Goal: Obtain resource: Download file/media

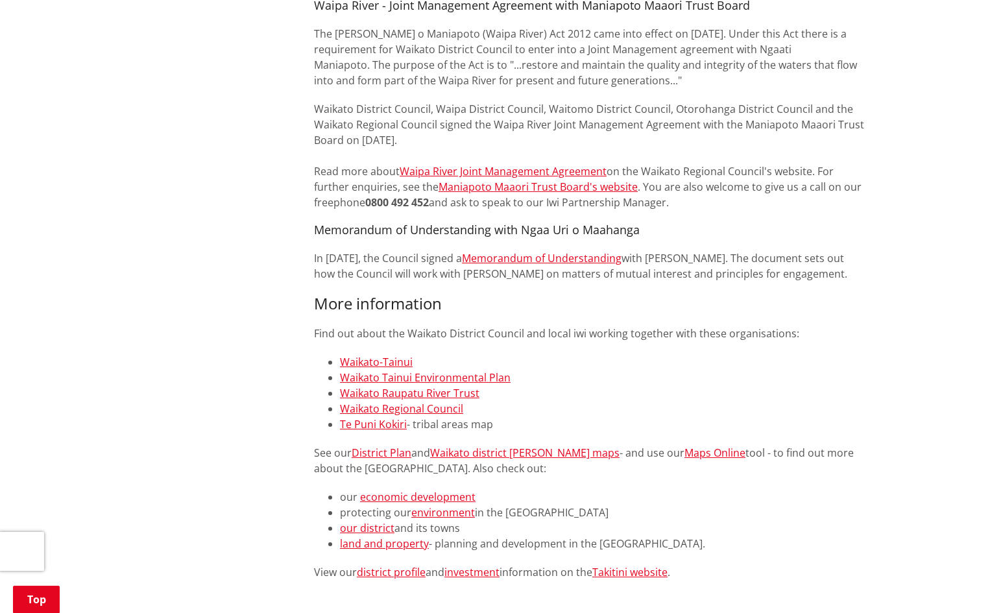
scroll to position [1298, 0]
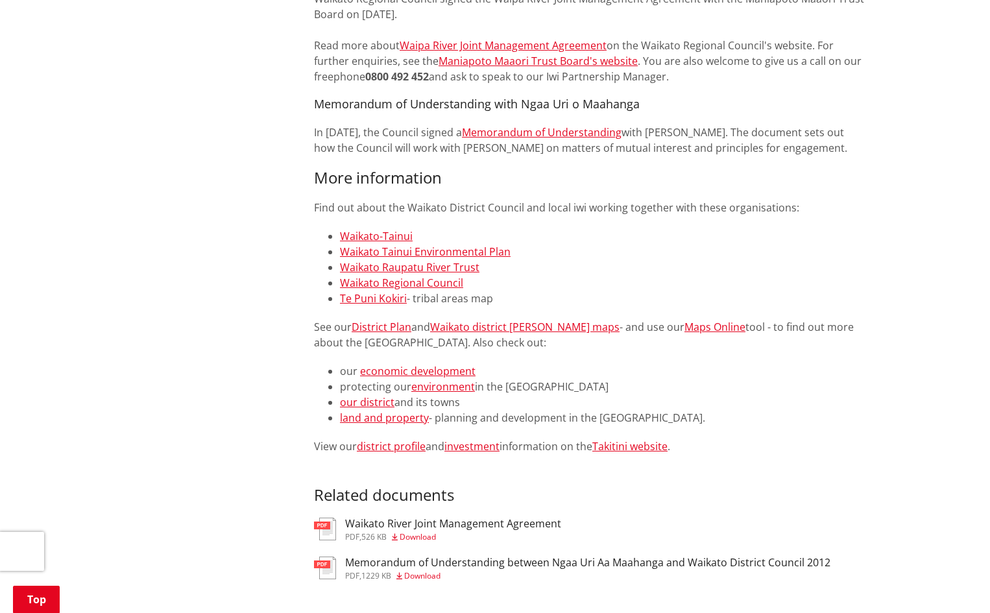
click at [433, 531] on span "Download" at bounding box center [418, 536] width 36 height 11
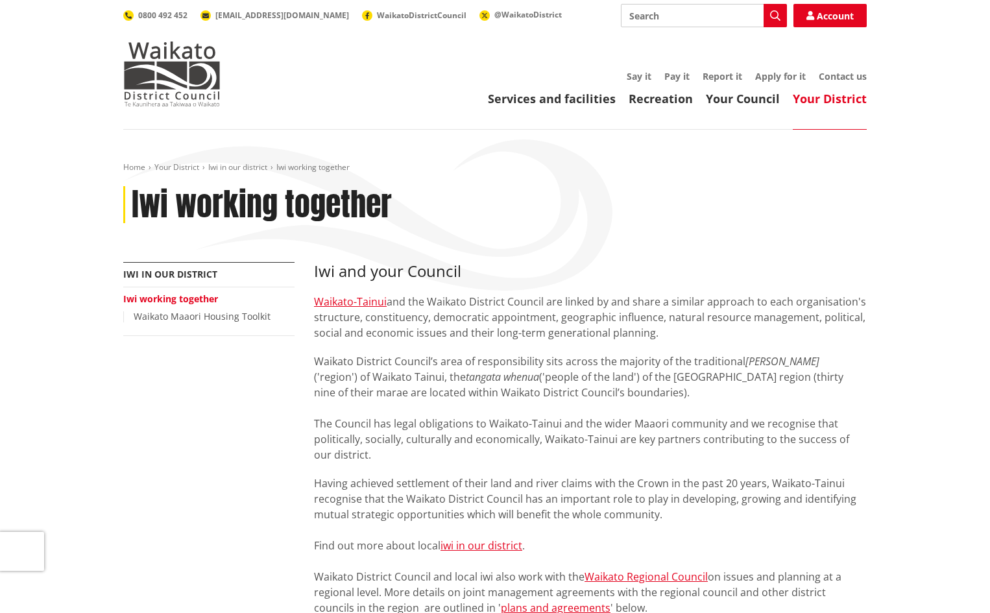
scroll to position [1235, 0]
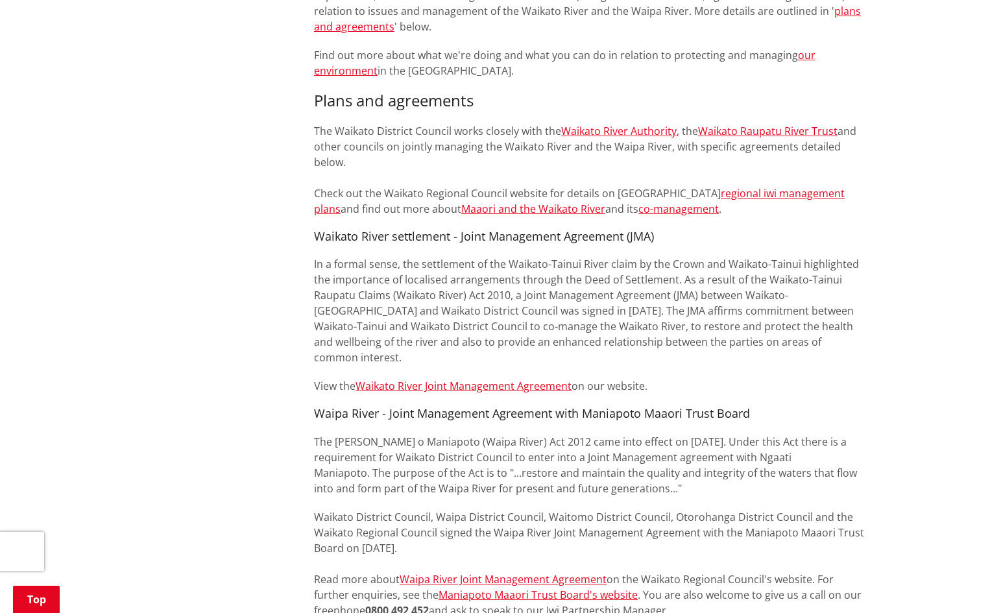
scroll to position [779, 0]
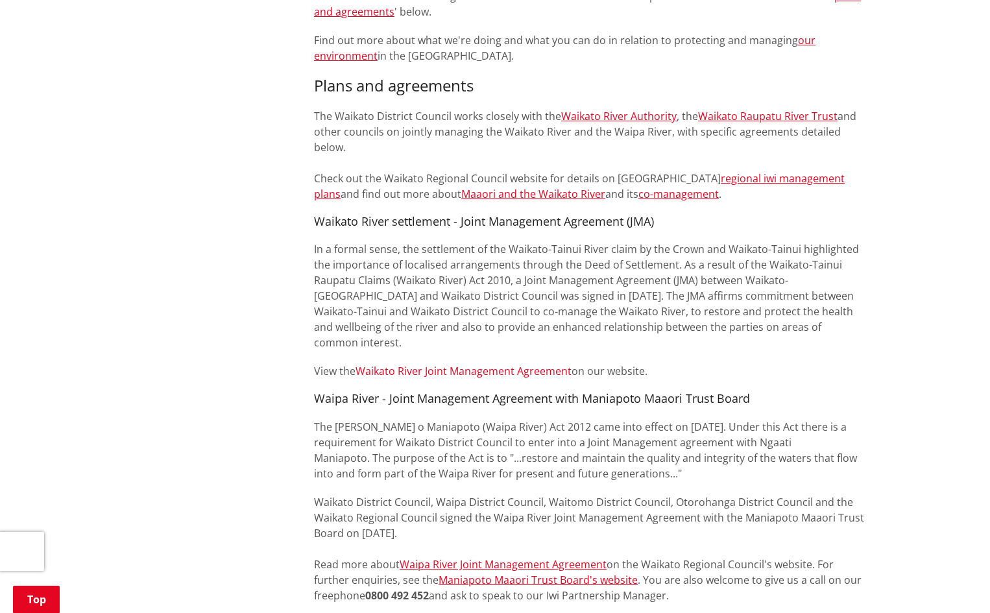
click at [489, 364] on link "Waikato River Joint Management Agreement" at bounding box center [464, 371] width 216 height 14
